Goal: Transaction & Acquisition: Purchase product/service

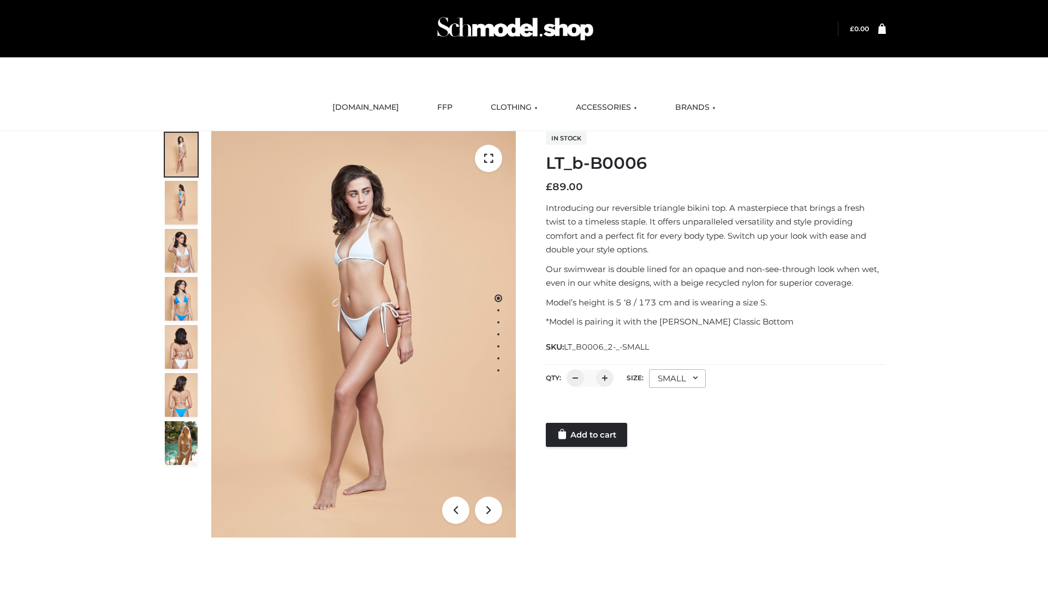
click at [587, 435] on link "Add to cart" at bounding box center [586, 435] width 81 height 24
